Goal: Task Accomplishment & Management: Complete application form

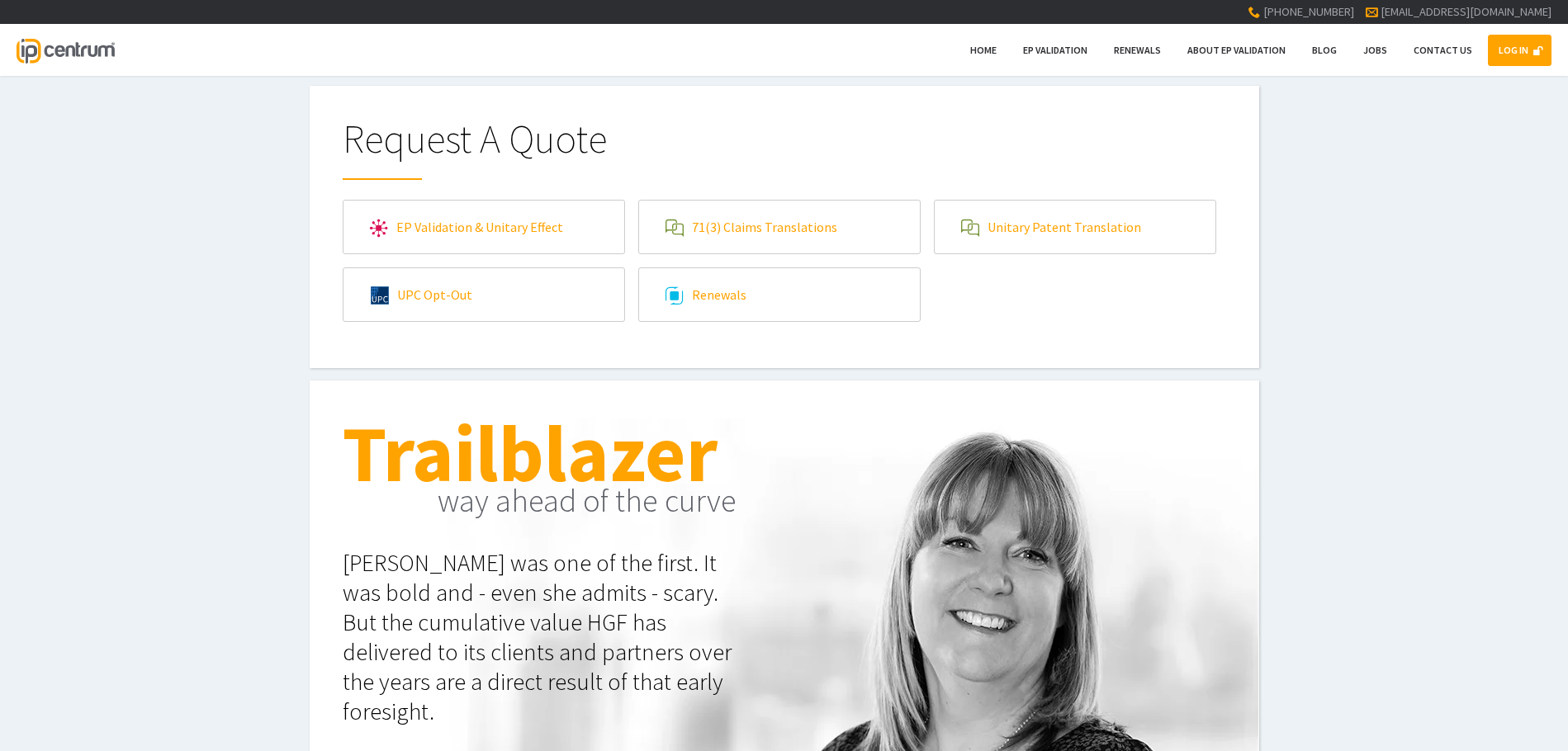
click at [460, 238] on link "EP Validation & Unitary Effect" at bounding box center [484, 227] width 280 height 53
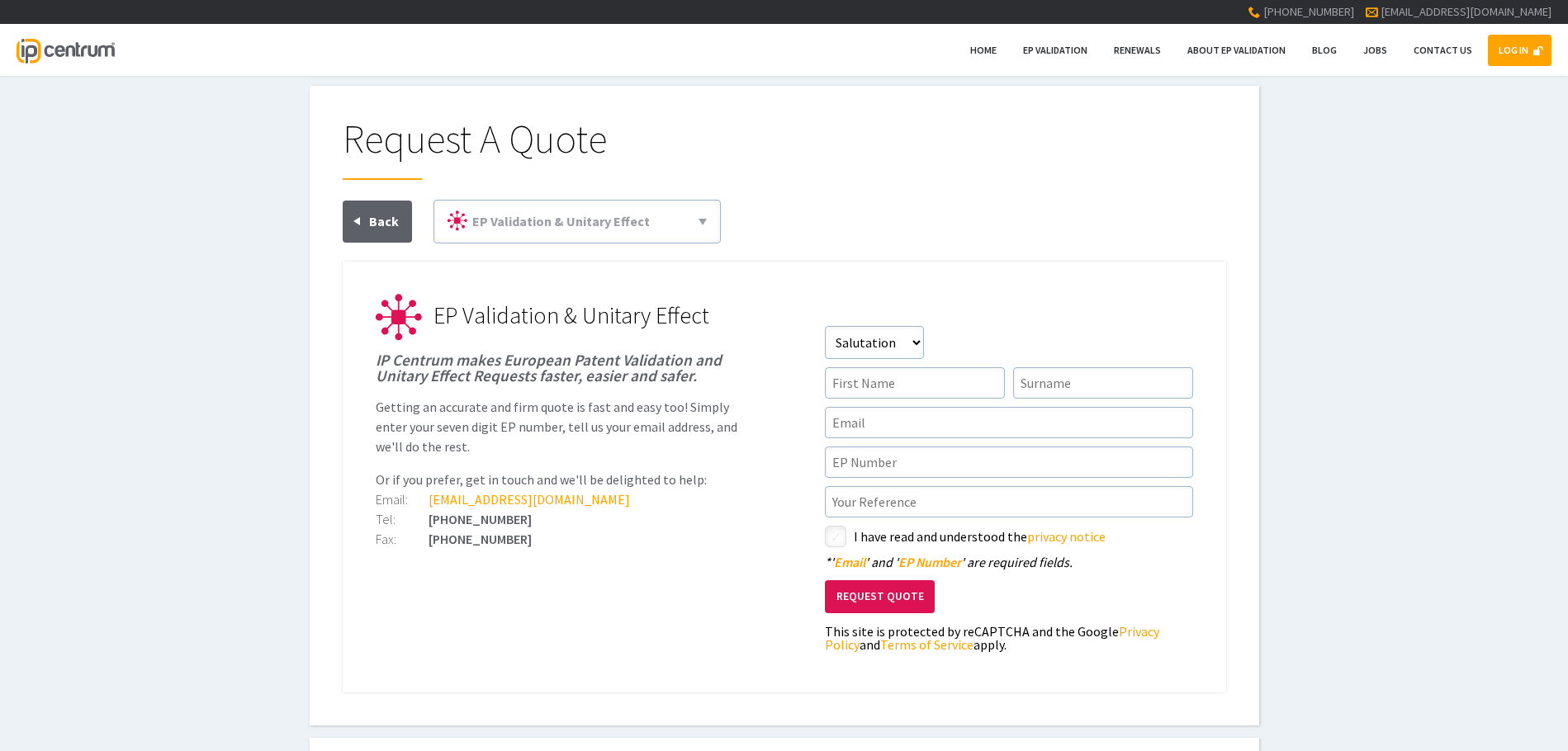
scroll to position [83, 0]
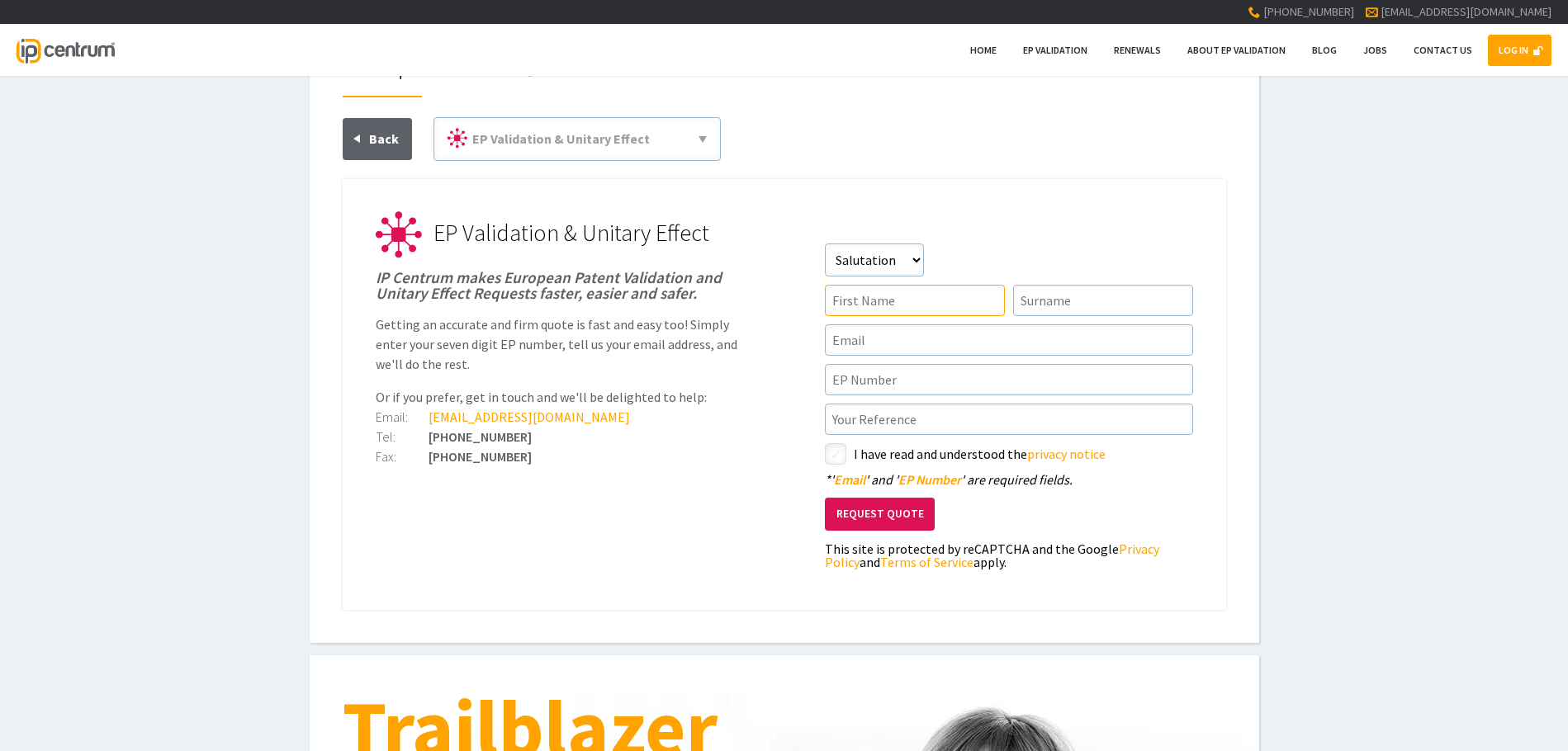
click at [883, 295] on input"] "text" at bounding box center [914, 300] width 180 height 31
type input"] "Solfrid"
click at [1516, 51] on link "LOG IN" at bounding box center [1520, 50] width 64 height 31
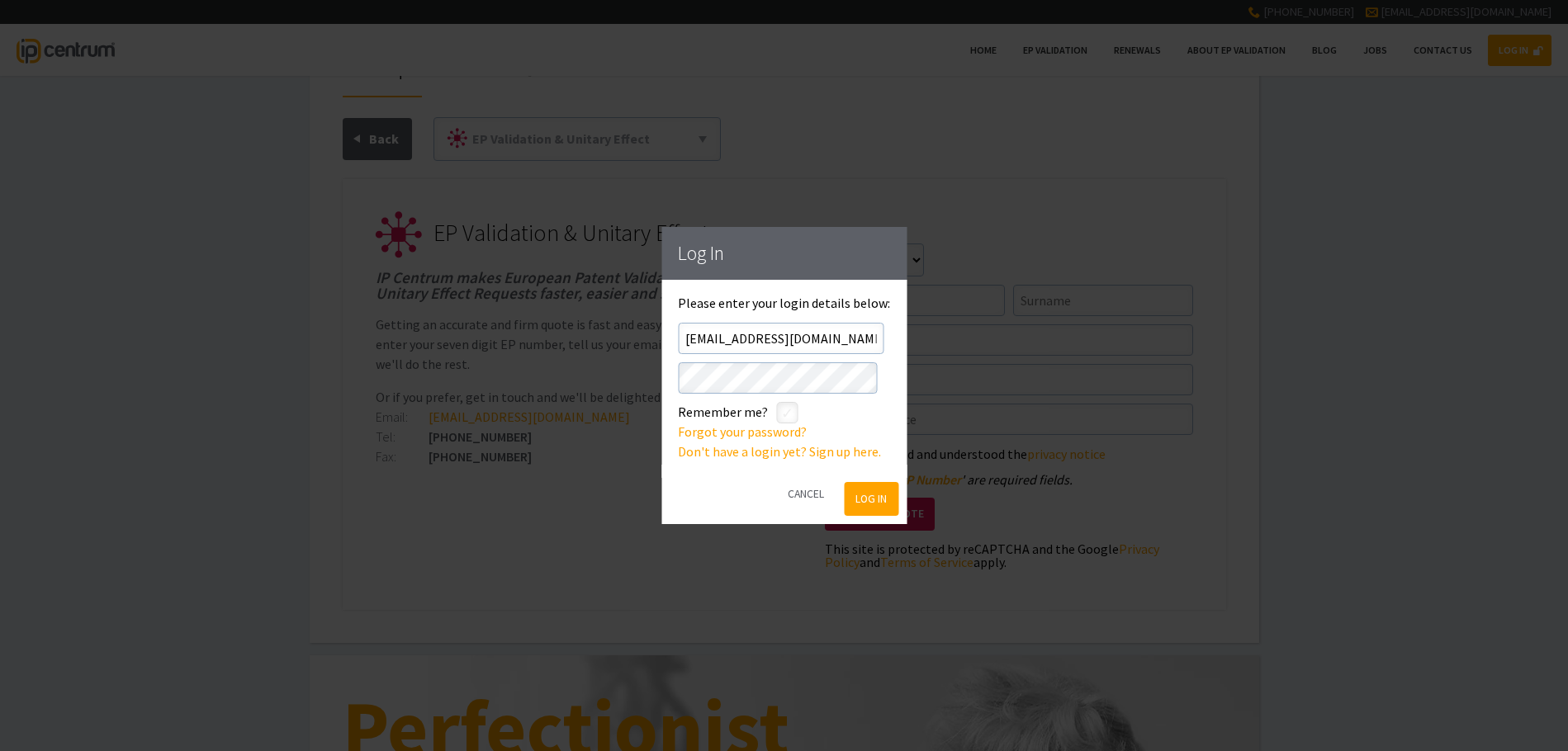
click at [791, 414] on input"] "checkbox" at bounding box center [789, 414] width 20 height 20
checkbox input"] "true"
click at [868, 495] on button "Log In" at bounding box center [871, 499] width 54 height 34
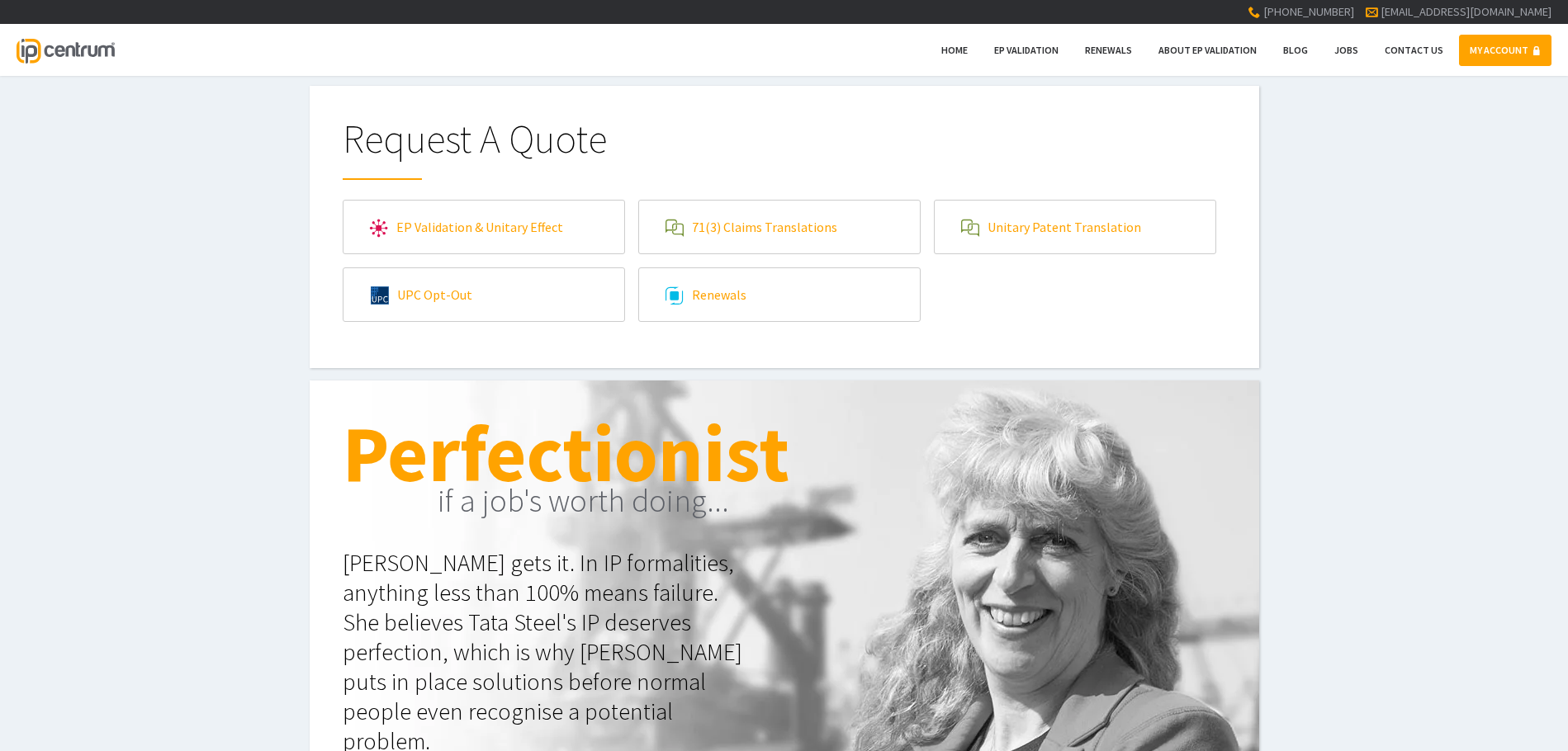
click at [478, 234] on link "EP Validation & Unitary Effect" at bounding box center [484, 227] width 280 height 53
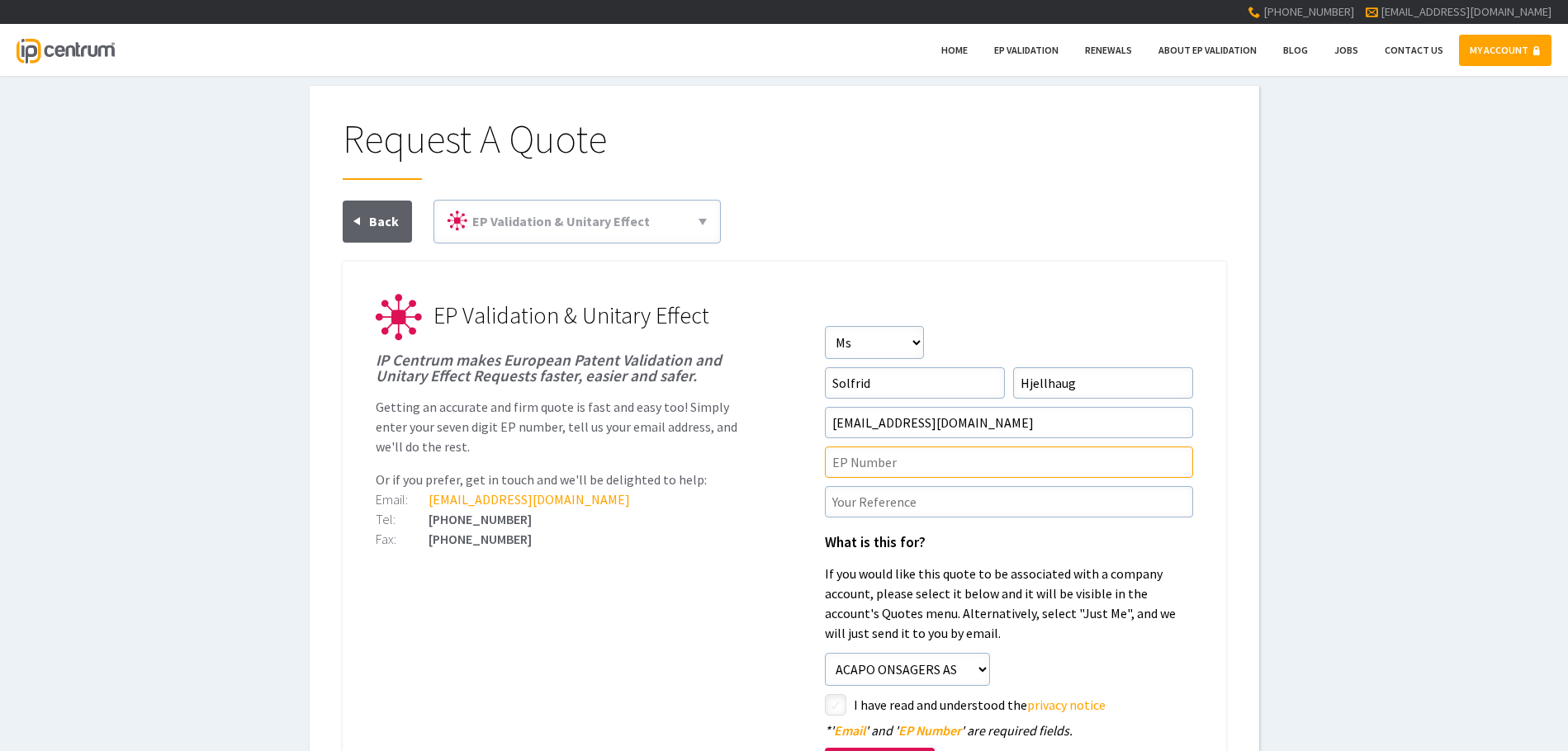
click at [862, 468] on input"] "text" at bounding box center [1008, 462] width 368 height 31
type input"] "4308845"
click at [861, 496] on input"] "text" at bounding box center [1008, 502] width 368 height 31
type input"] "P27838EPPC"
click at [831, 465] on input"] "4308845" at bounding box center [1008, 462] width 368 height 31
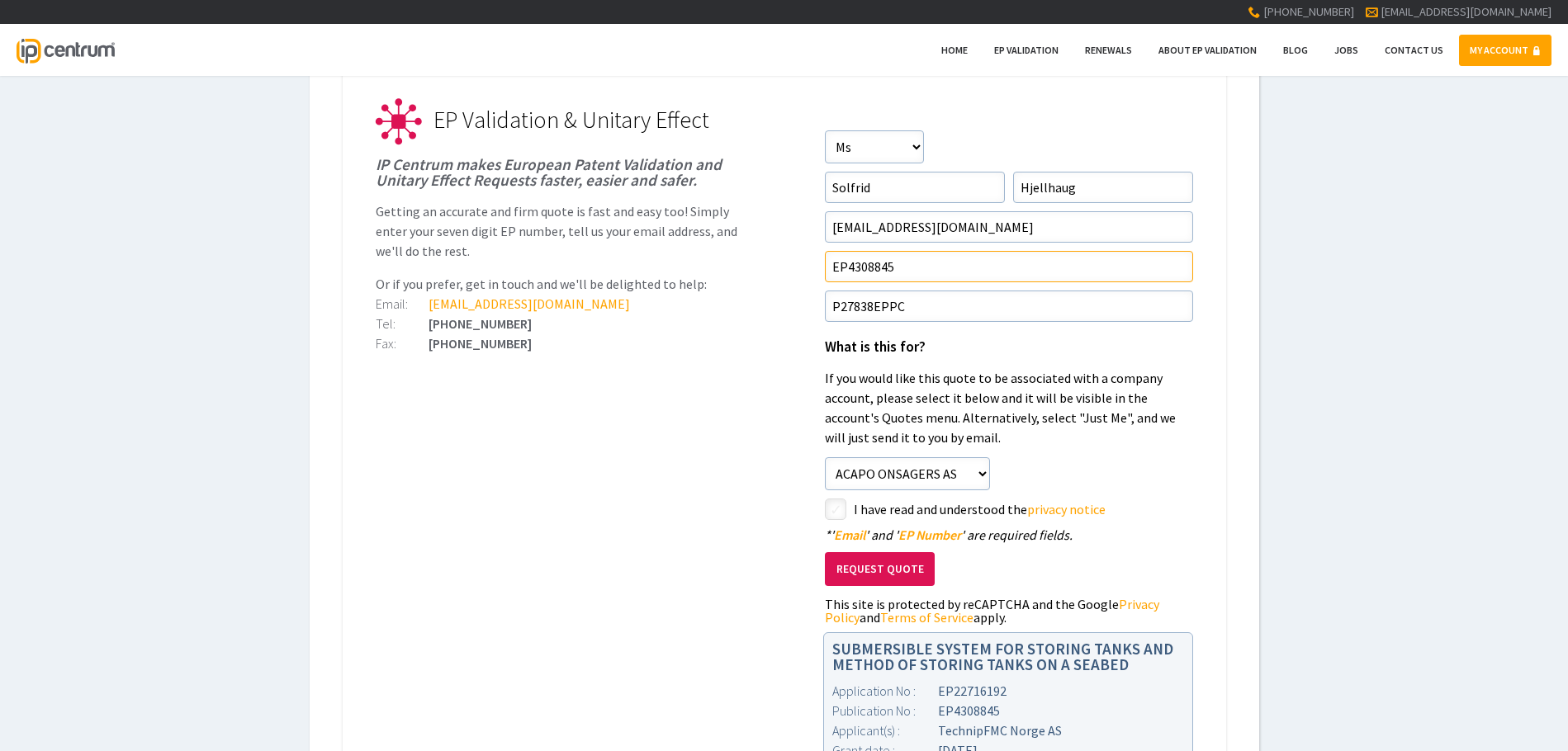
scroll to position [248, 0]
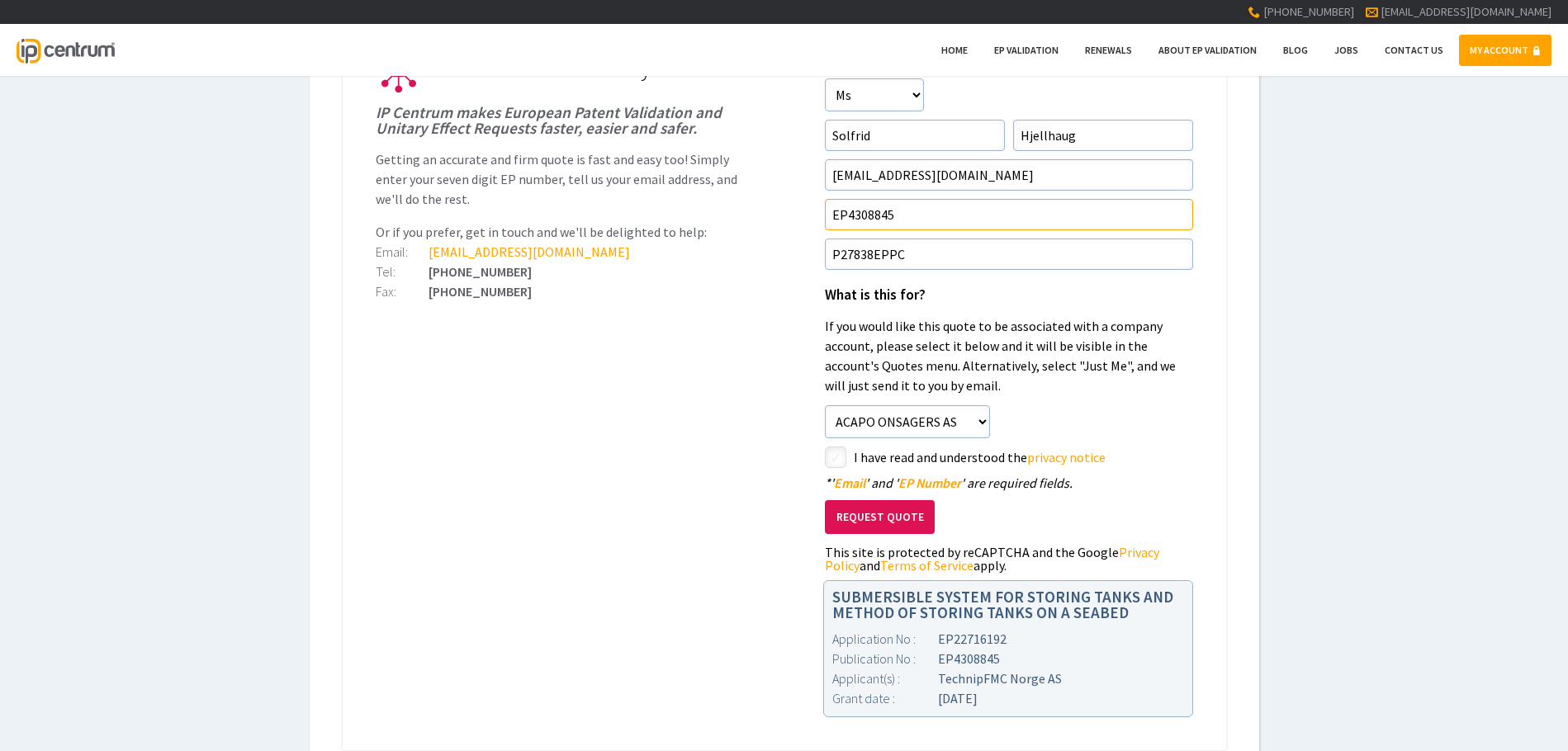
type input"] "EP4308845"
click at [840, 455] on input"] "checkbox" at bounding box center [838, 458] width 20 height 20
checkbox input"] "true"
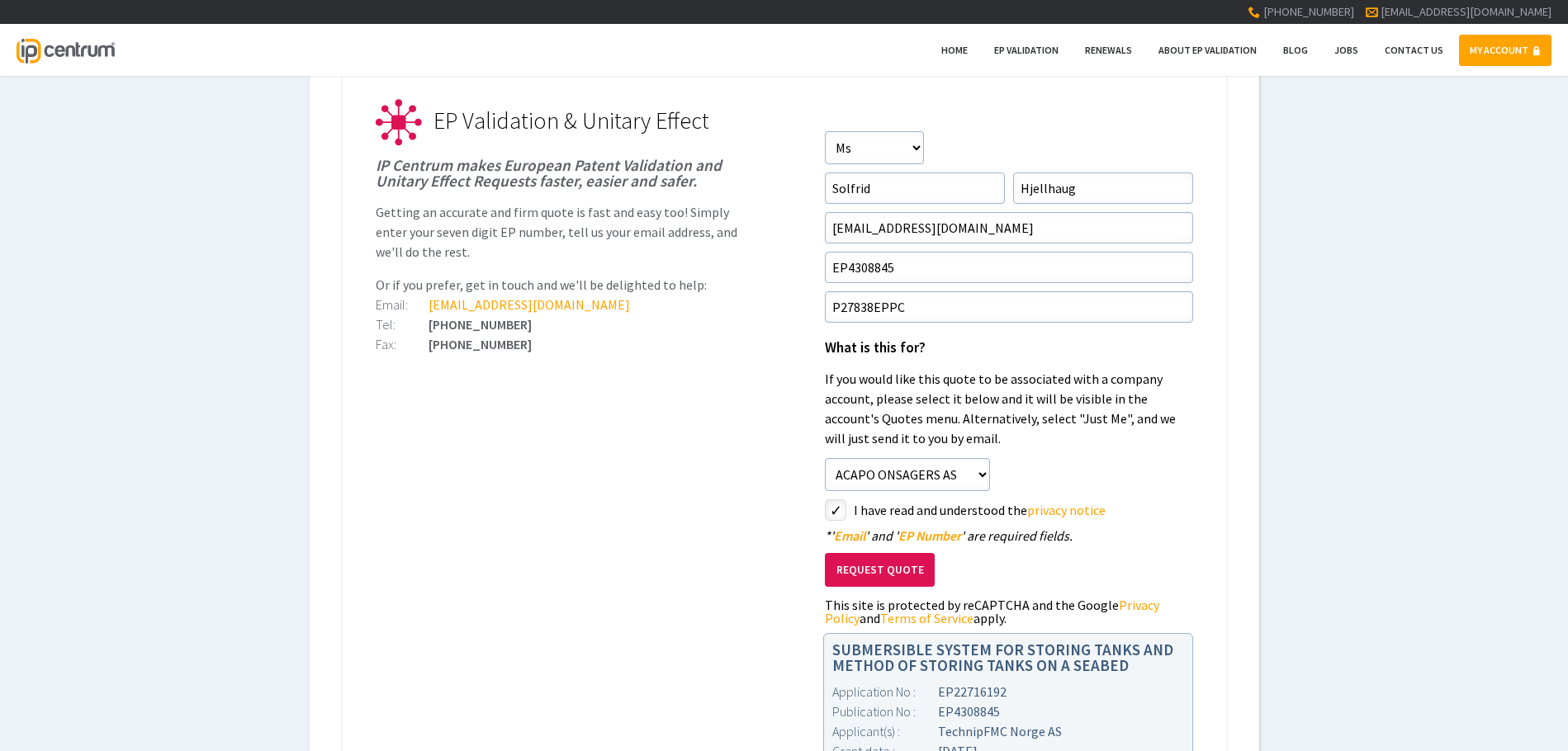
scroll to position [330, 0]
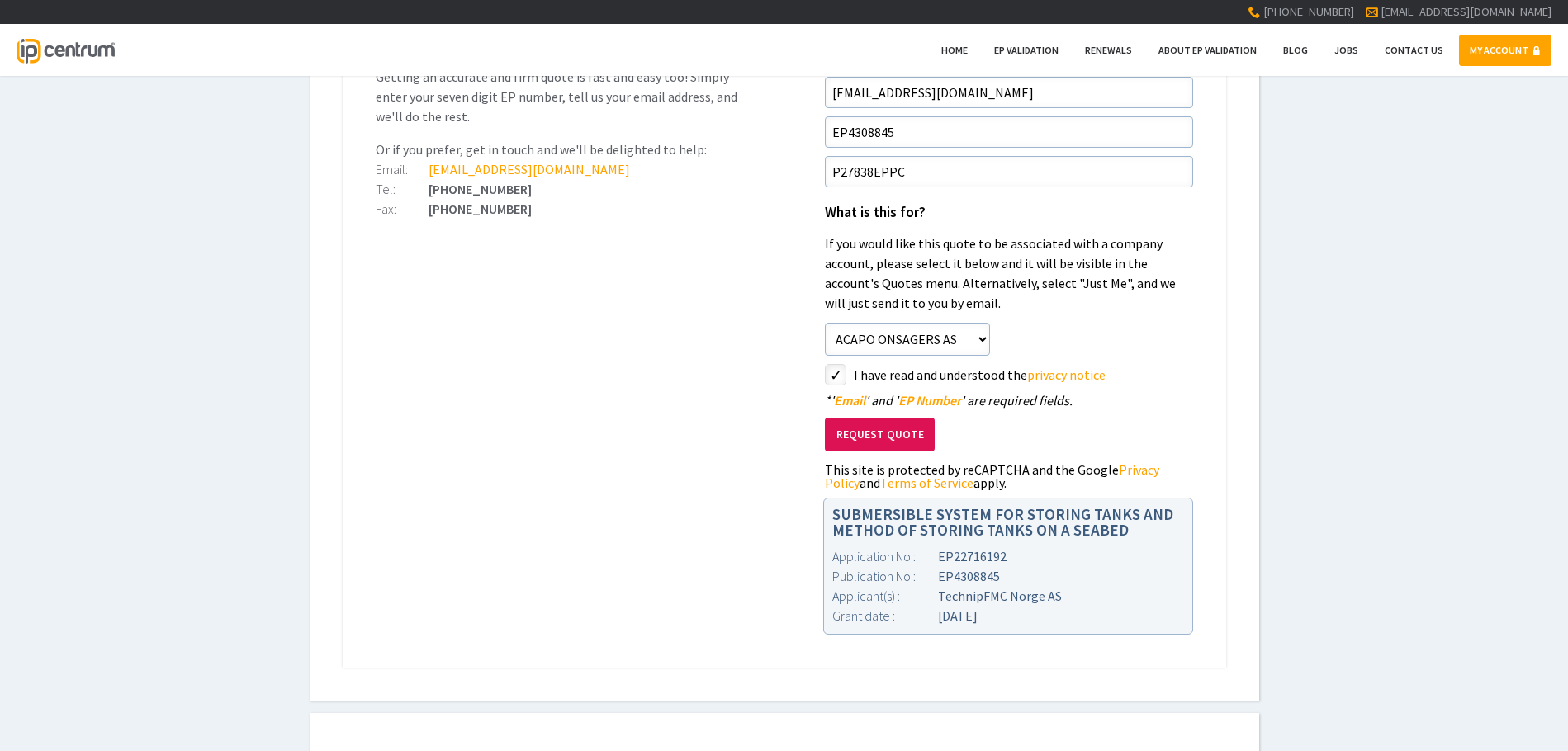
click at [882, 440] on button "Request Quote" at bounding box center [879, 435] width 110 height 34
